Goal: Transaction & Acquisition: Purchase product/service

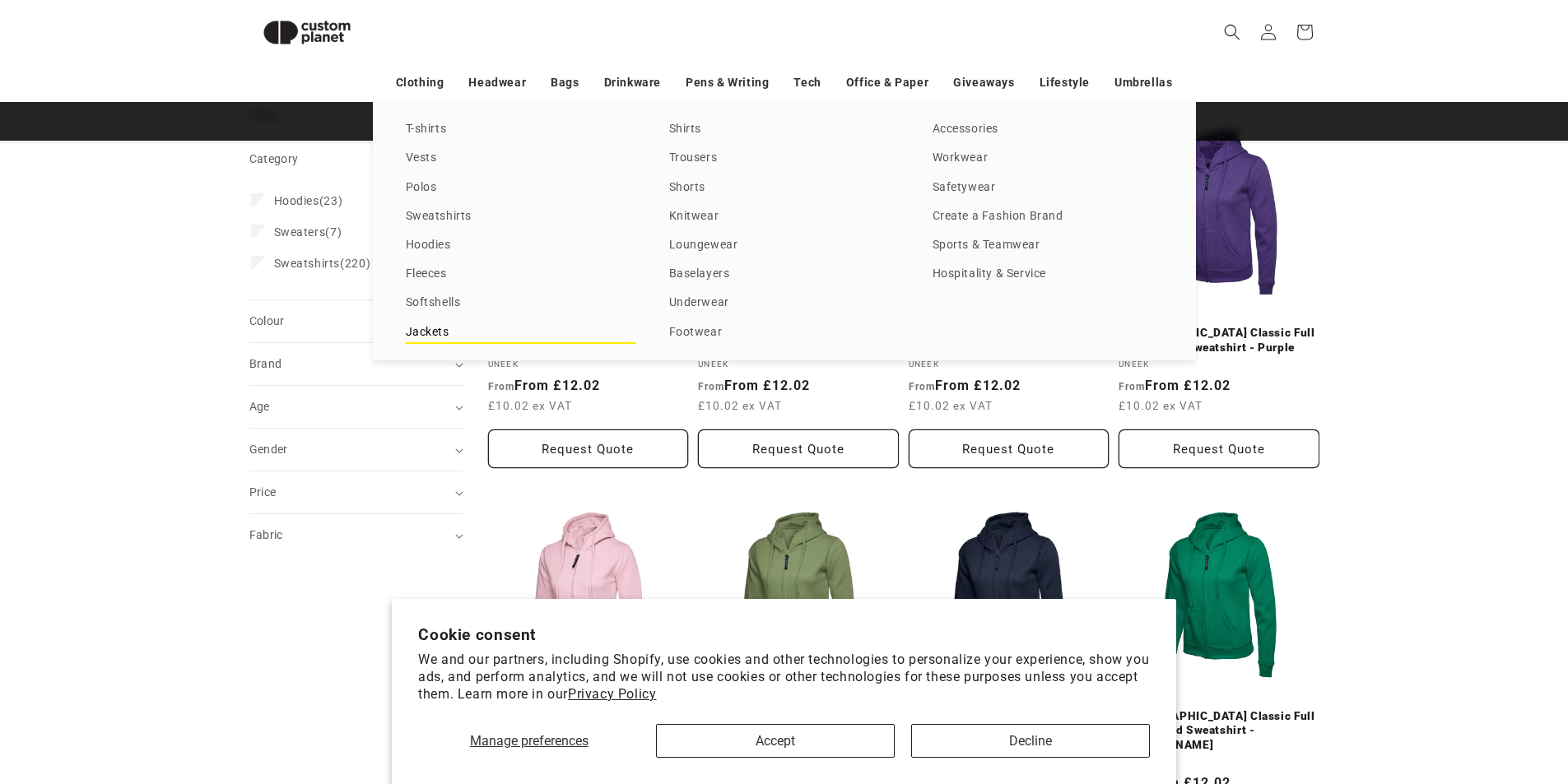
click at [444, 328] on link "Jackets" at bounding box center [521, 332] width 231 height 22
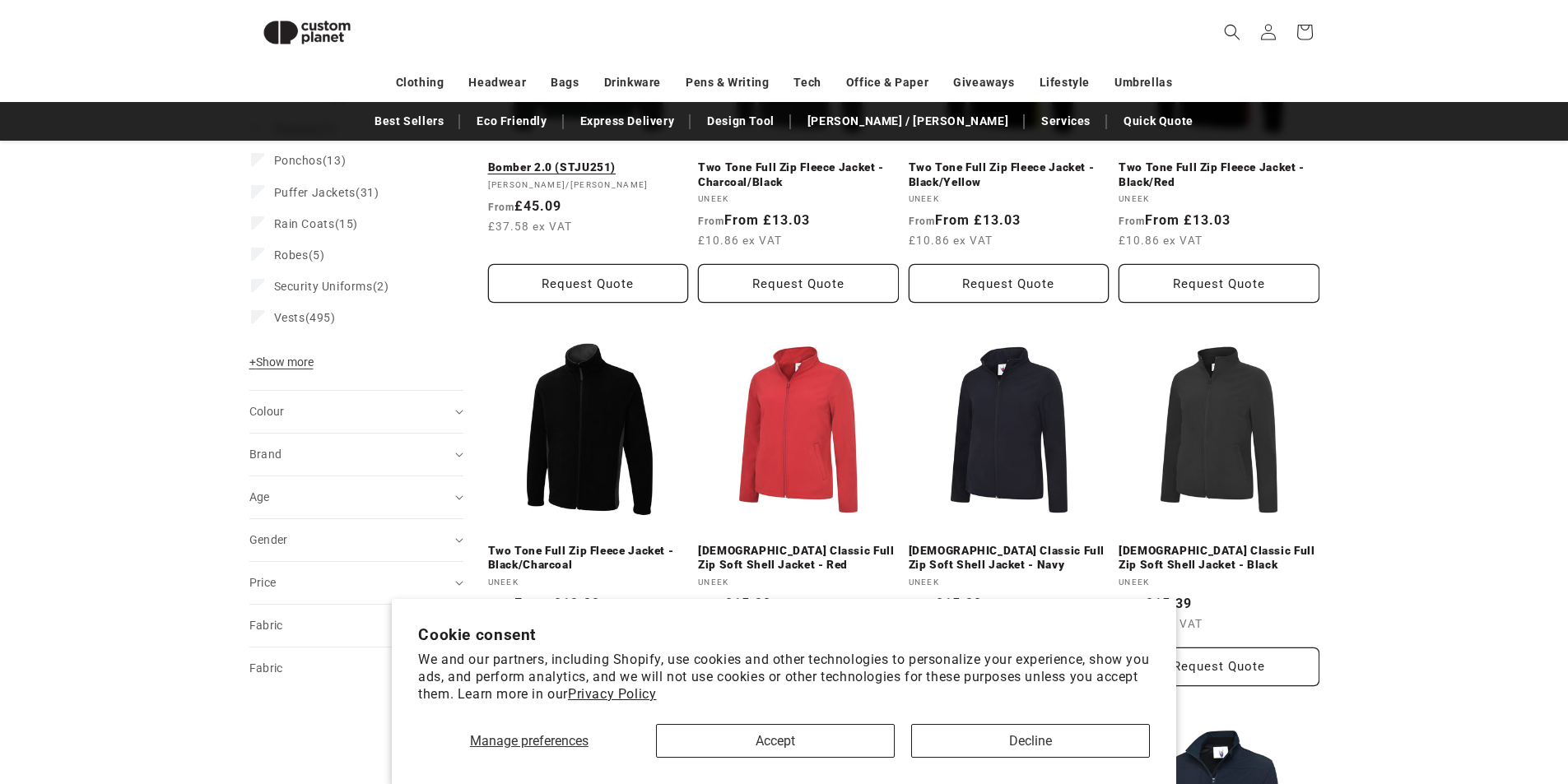
scroll to position [553, 0]
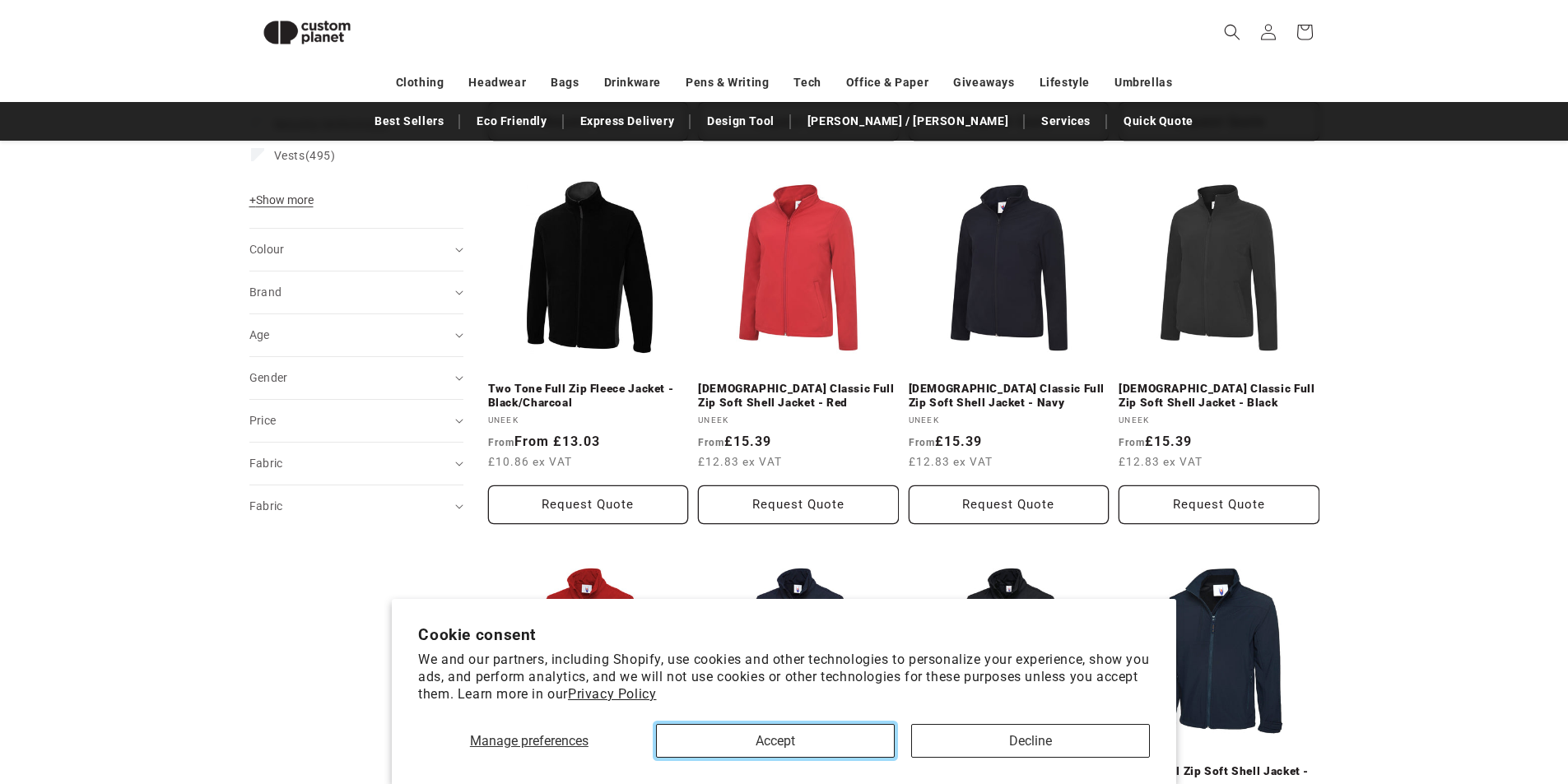
click at [851, 742] on button "Accept" at bounding box center [775, 741] width 238 height 34
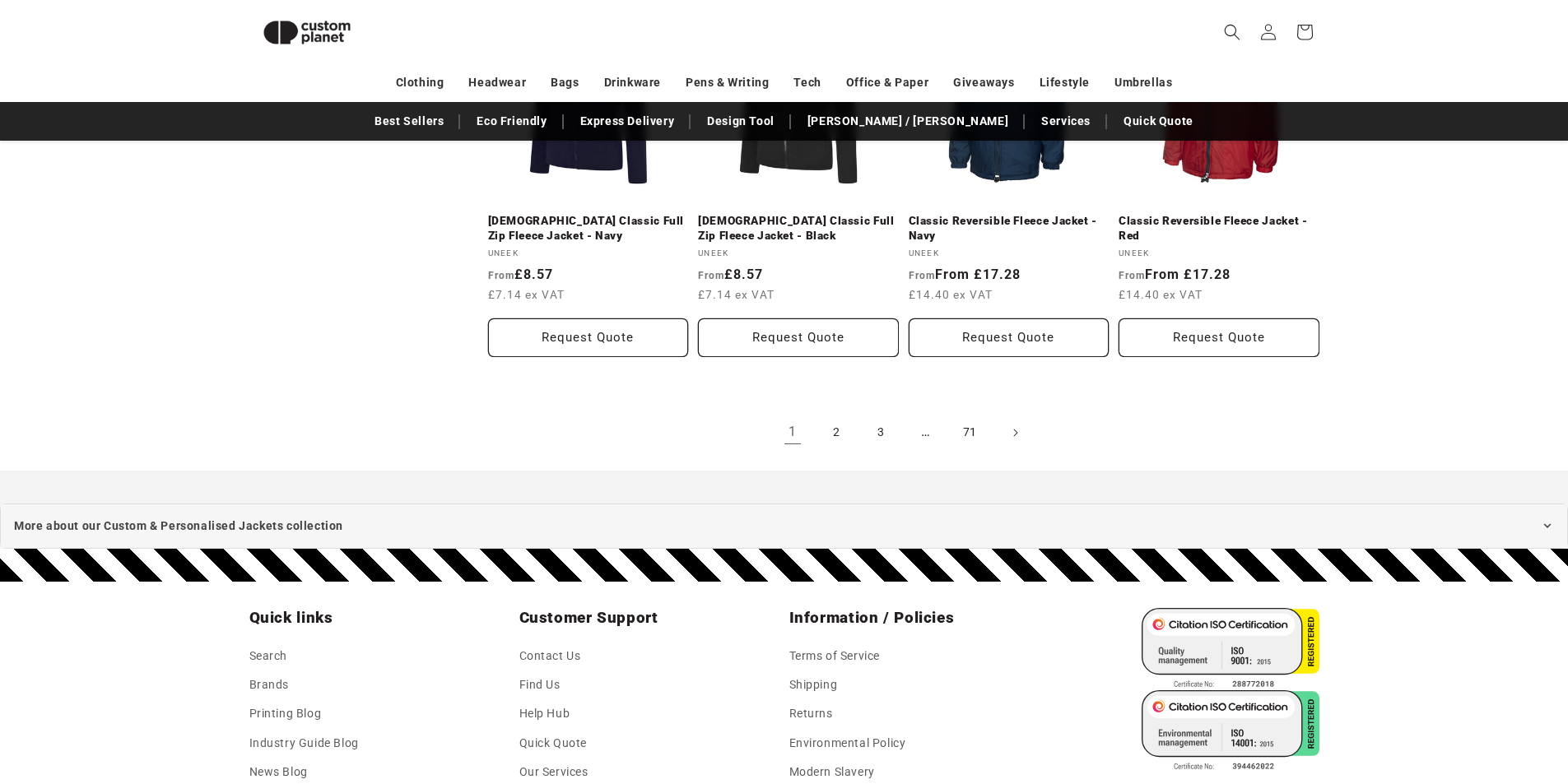
scroll to position [1315, 0]
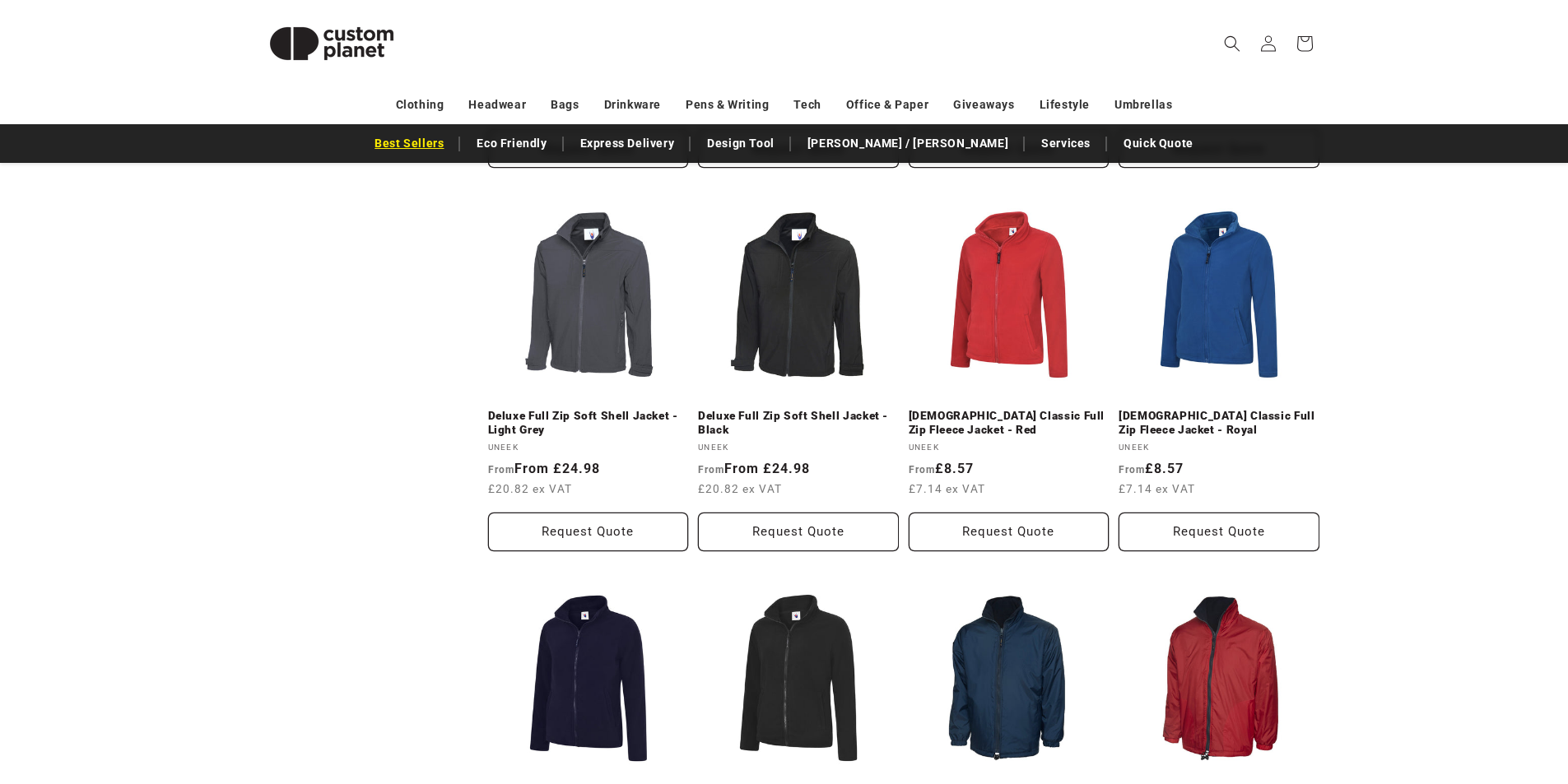
drag, startPoint x: 406, startPoint y: 364, endPoint x: 447, endPoint y: 144, distance: 223.8
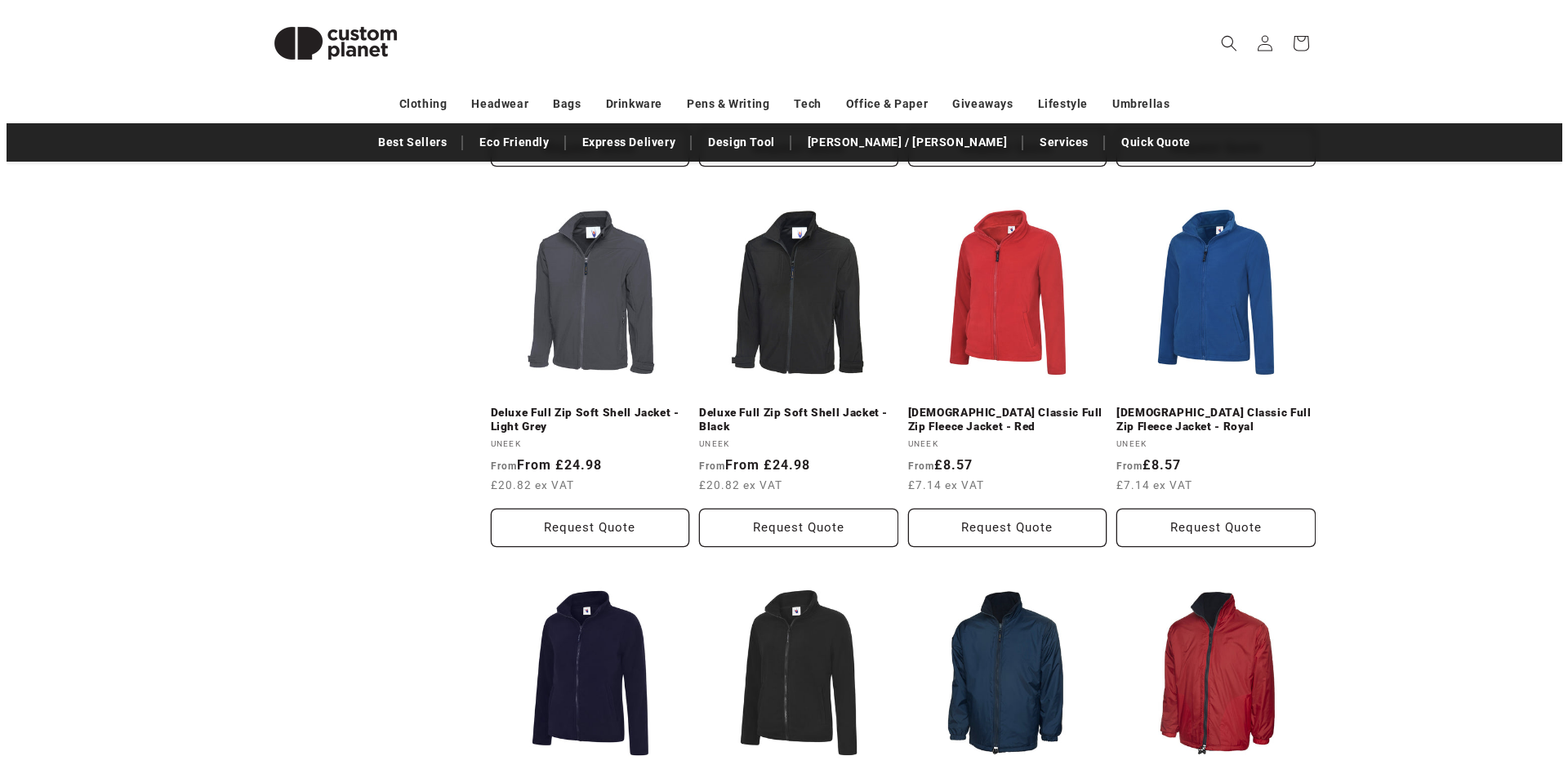
scroll to position [0, 0]
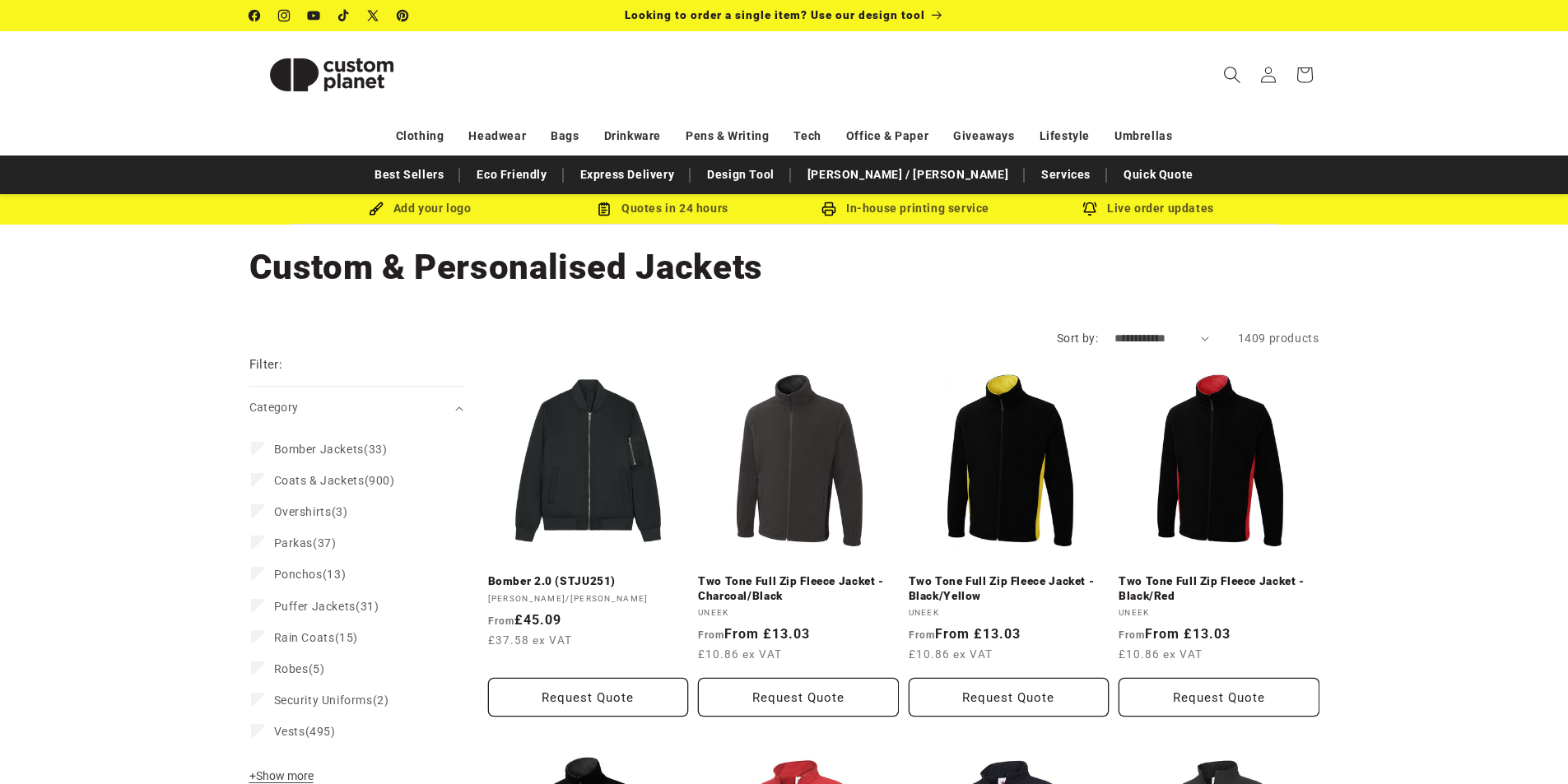
click at [1232, 76] on icon "Search" at bounding box center [1232, 75] width 17 height 17
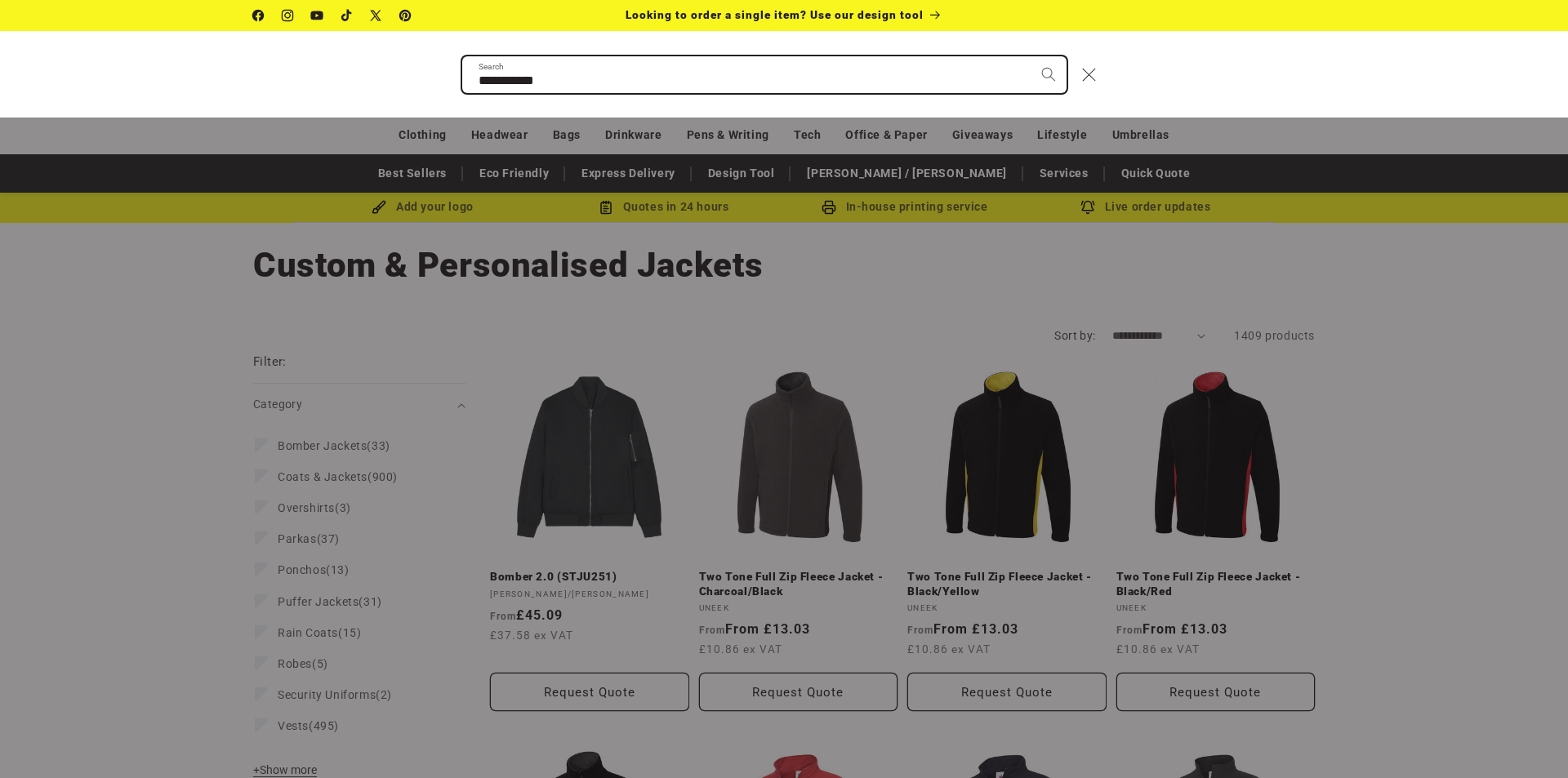
type input "**********"
click at [1031, 56] on button "Search" at bounding box center [1049, 74] width 36 height 36
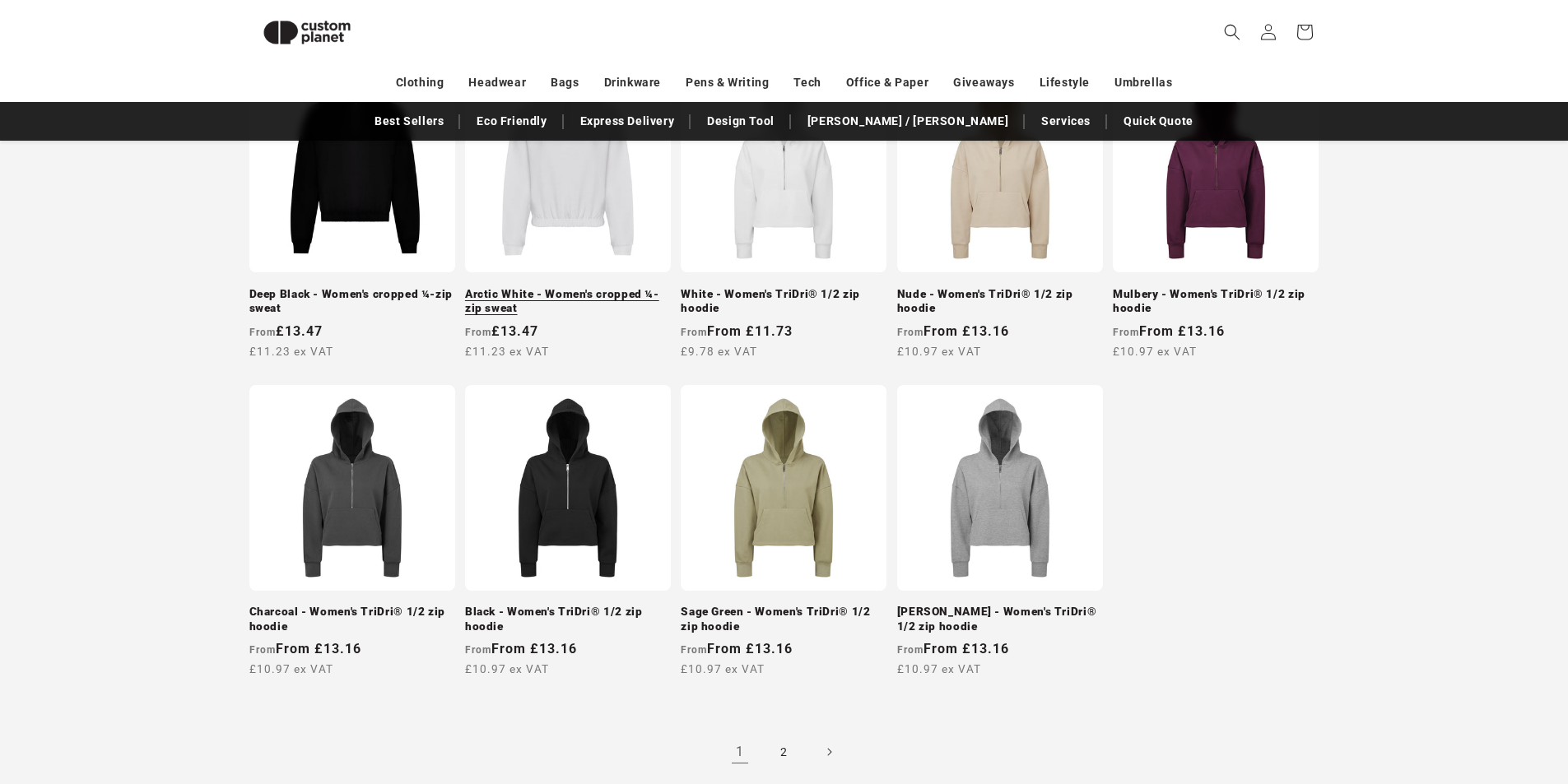
scroll to position [1377, 0]
